Goal: Information Seeking & Learning: Check status

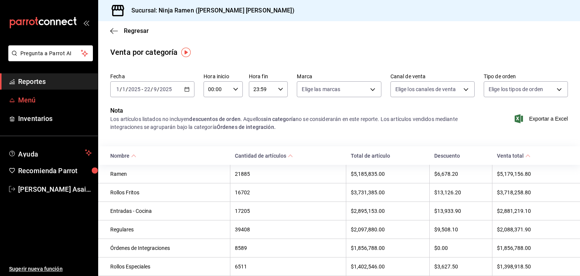
click at [41, 99] on span "Menú" at bounding box center [55, 100] width 74 height 10
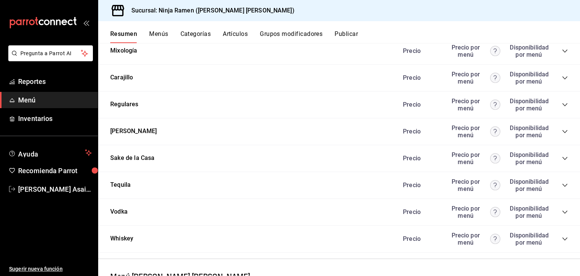
scroll to position [728, 0]
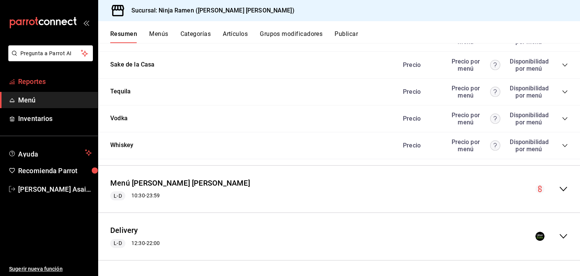
click at [23, 80] on span "Reportes" at bounding box center [55, 81] width 74 height 10
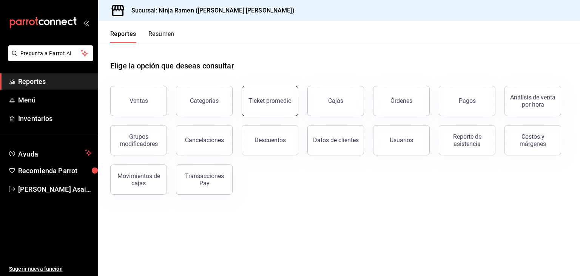
click at [270, 110] on button "Ticket promedio" at bounding box center [270, 101] width 57 height 30
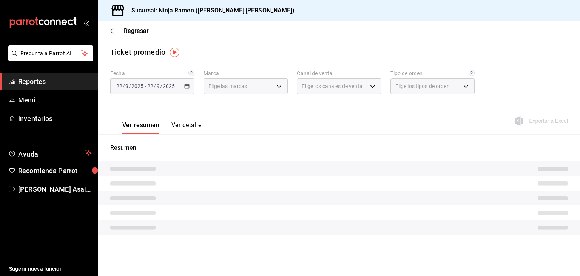
type input "f1c4bc62-ae1b-460a-8452-fb11a1227052"
type input "PARROT,UBER_EATS,RAPPI,DIDI_FOOD,ONLINE"
type input "08d727f2-252f-4c2e-8340-c4ecdcd0c5f8,ac757447-2e02-471b-9597-13441518e5c5,2e2be…"
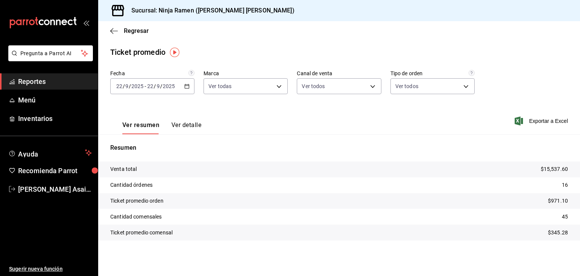
click at [533, 241] on div "Venta total $15,537.60 Cantidad órdenes 16 Ticket promedio orden $971.10 Cantid…" at bounding box center [339, 205] width 482 height 88
click at [188, 85] on \(Stroke\) "button" at bounding box center [187, 86] width 5 height 4
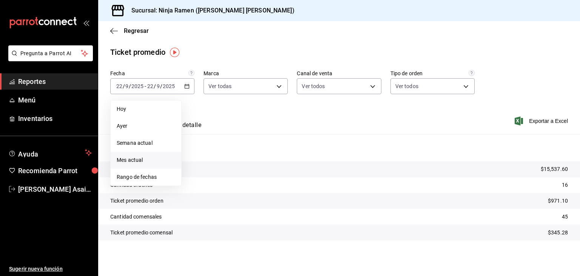
click at [125, 160] on span "Mes actual" at bounding box center [146, 160] width 59 height 8
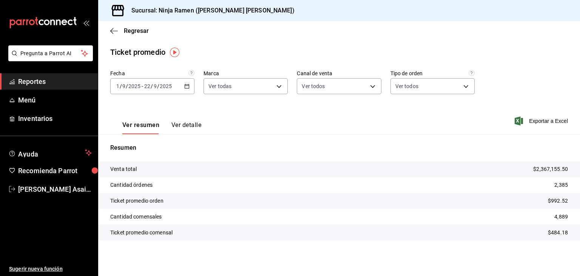
click at [188, 86] on icon "button" at bounding box center [186, 85] width 5 height 5
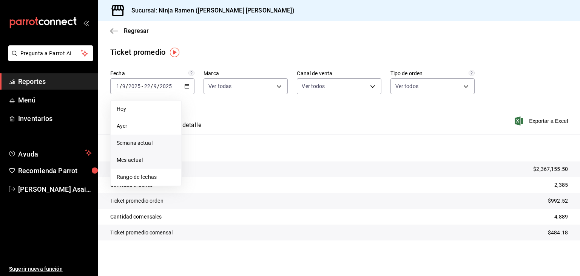
click at [133, 139] on span "Semana actual" at bounding box center [146, 143] width 59 height 8
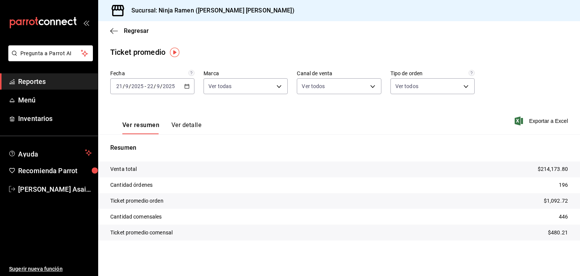
click at [48, 86] on span "Reportes" at bounding box center [55, 81] width 74 height 10
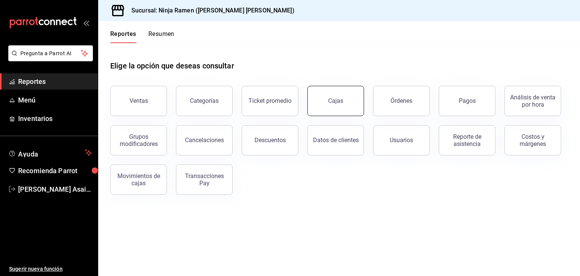
click at [343, 102] on link "Cajas" at bounding box center [335, 101] width 57 height 30
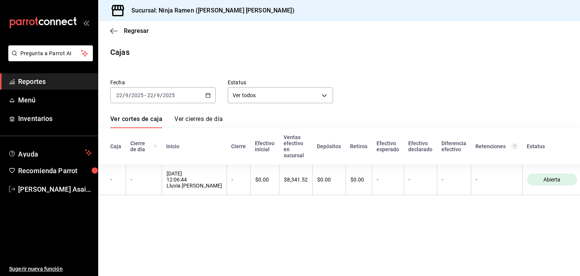
click at [35, 80] on span "Reportes" at bounding box center [55, 81] width 74 height 10
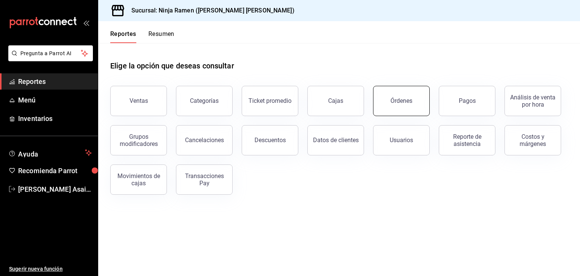
click at [391, 101] on div "Órdenes" at bounding box center [401, 100] width 22 height 7
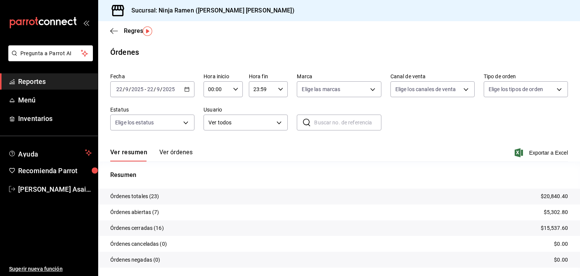
scroll to position [21, 0]
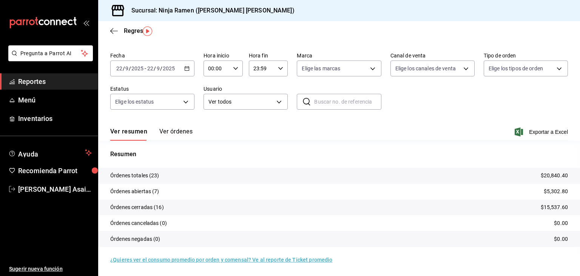
click at [47, 79] on span "Reportes" at bounding box center [55, 81] width 74 height 10
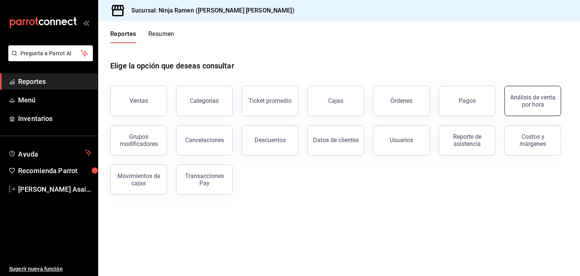
click at [534, 101] on div "Análisis de venta por hora" at bounding box center [532, 101] width 47 height 14
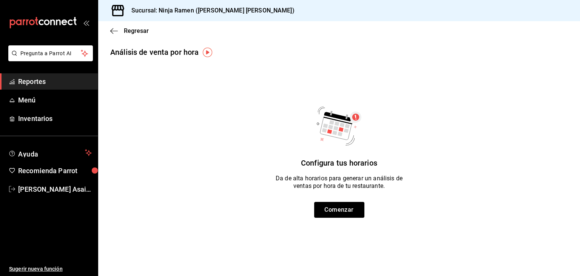
click at [52, 85] on span "Reportes" at bounding box center [55, 81] width 74 height 10
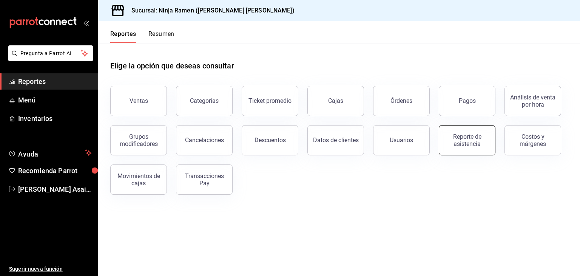
click at [474, 142] on div "Reporte de asistencia" at bounding box center [467, 140] width 47 height 14
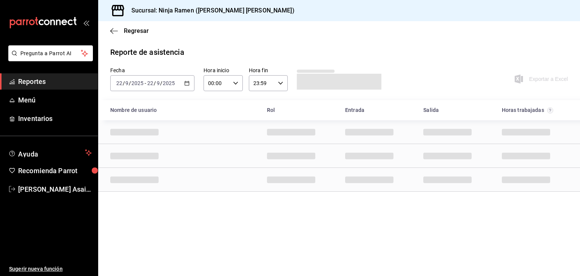
click at [186, 82] on icon "button" at bounding box center [186, 82] width 5 height 5
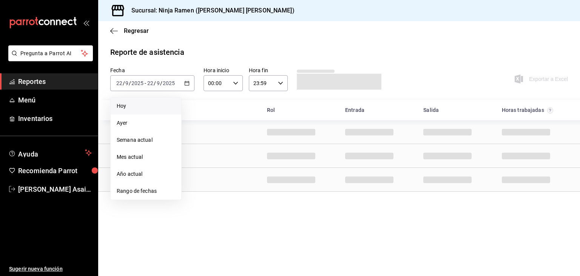
click at [125, 109] on span "Hoy" at bounding box center [146, 106] width 59 height 8
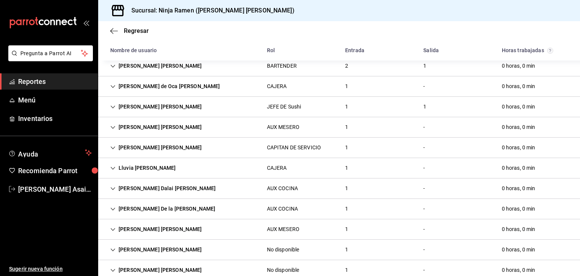
scroll to position [181, 0]
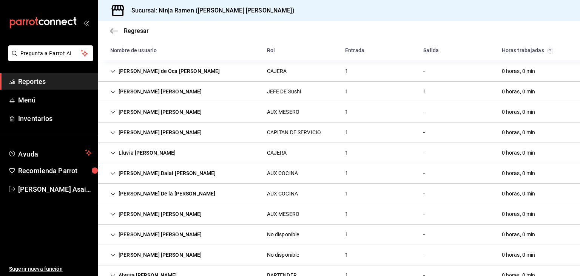
click at [340, 172] on div "1" at bounding box center [346, 173] width 15 height 14
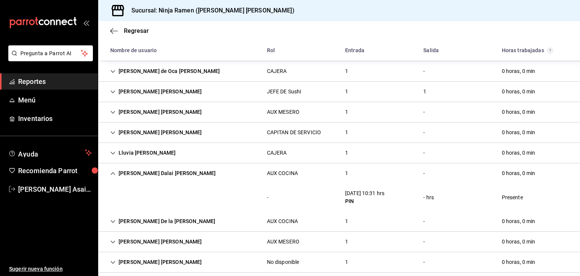
click at [344, 220] on div "1" at bounding box center [346, 221] width 15 height 14
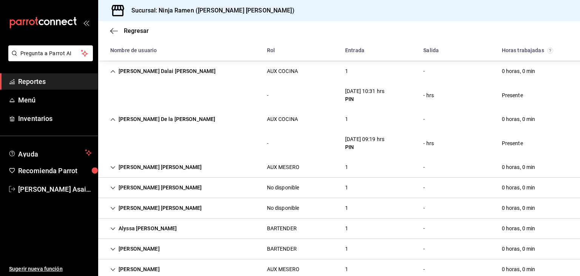
scroll to position [284, 0]
click at [346, 189] on div "1" at bounding box center [346, 187] width 15 height 14
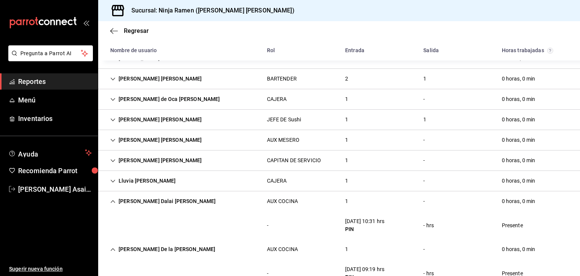
scroll to position [154, 0]
click at [343, 116] on div "1" at bounding box center [346, 119] width 15 height 14
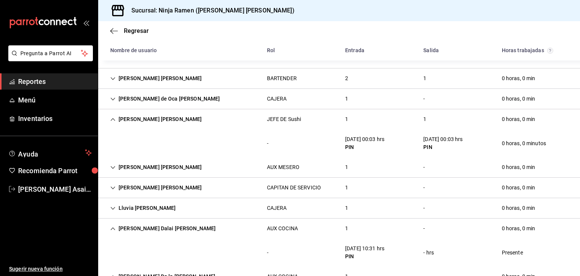
click at [343, 78] on div "2" at bounding box center [346, 78] width 15 height 14
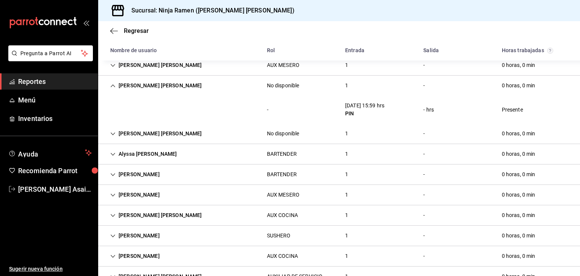
scroll to position [472, 0]
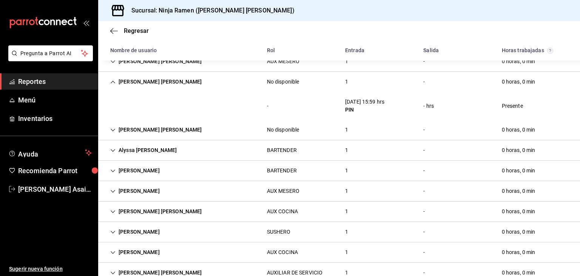
click at [341, 130] on div "1" at bounding box center [346, 130] width 15 height 14
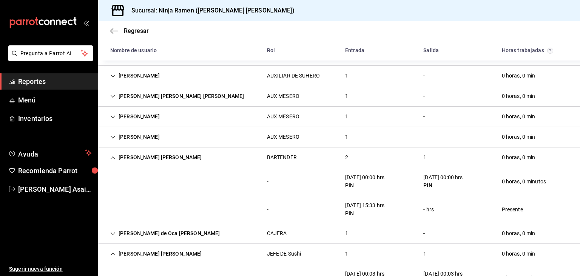
scroll to position [0, 0]
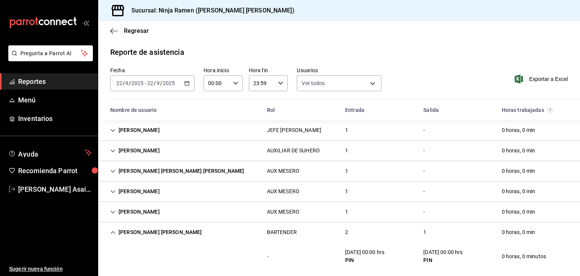
click at [343, 151] on div "1" at bounding box center [346, 150] width 15 height 14
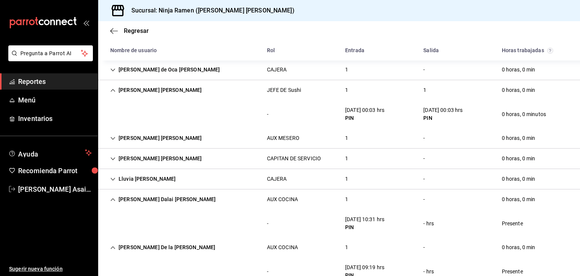
scroll to position [266, 0]
click at [343, 138] on div "1" at bounding box center [346, 138] width 15 height 14
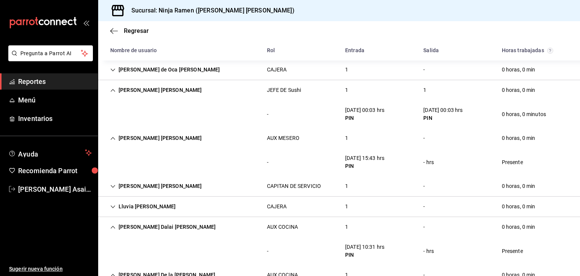
click at [344, 180] on div "1" at bounding box center [346, 186] width 15 height 14
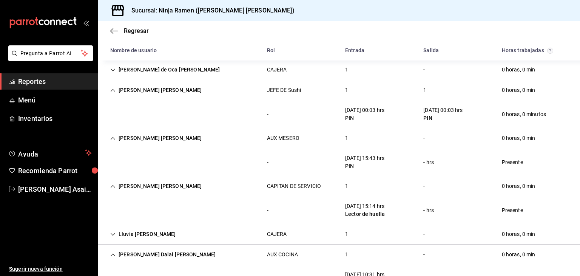
click at [425, 33] on div "Regresar" at bounding box center [339, 30] width 482 height 19
